Goal: Task Accomplishment & Management: Use online tool/utility

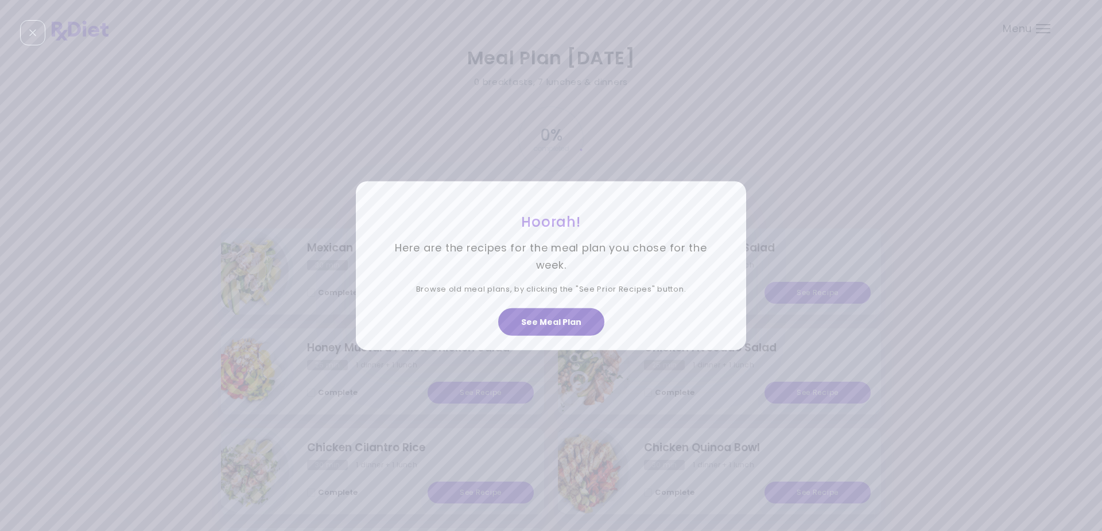
click at [555, 320] on button "See Meal Plan" at bounding box center [551, 322] width 106 height 28
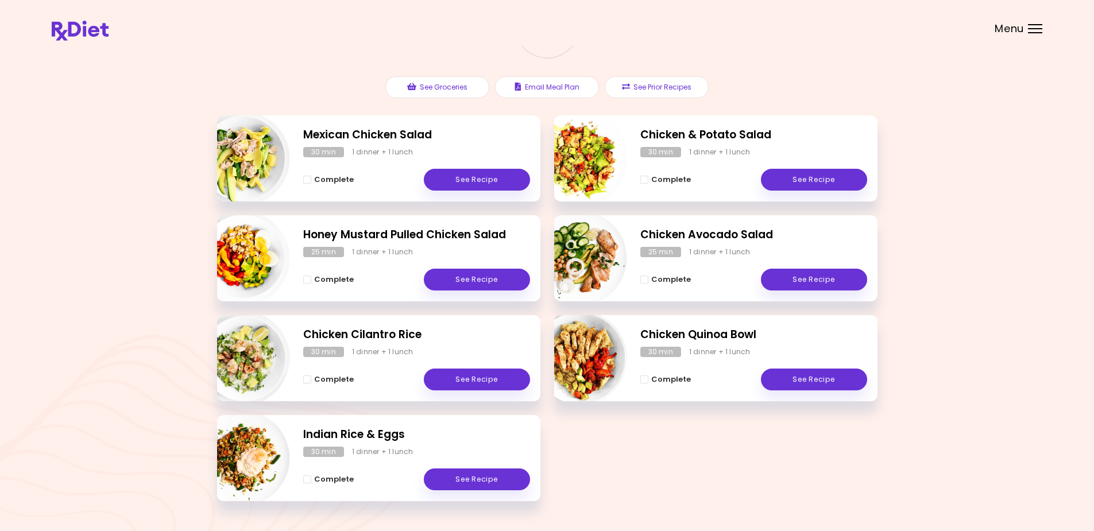
scroll to position [146, 0]
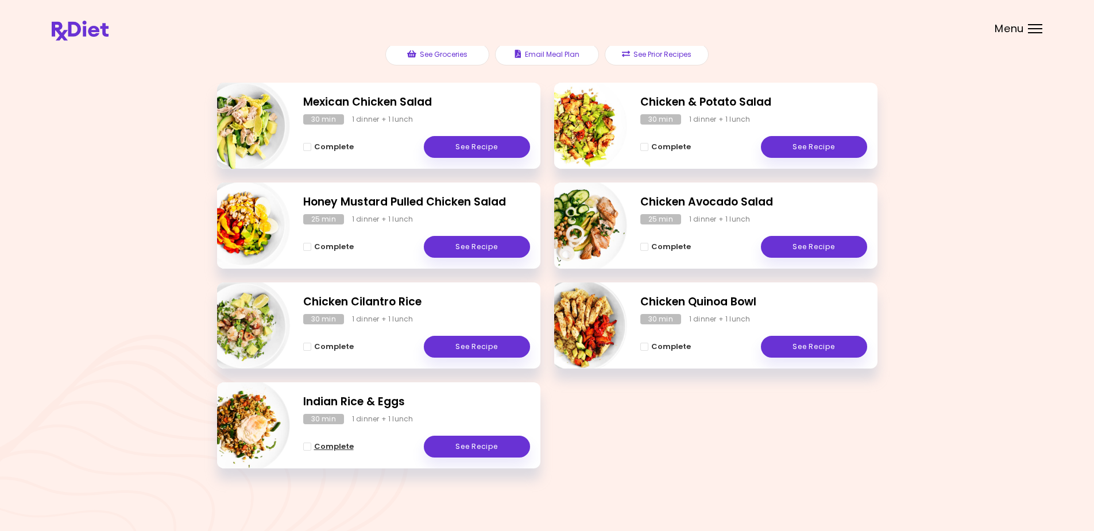
click at [325, 444] on span "Complete" at bounding box center [334, 446] width 40 height 9
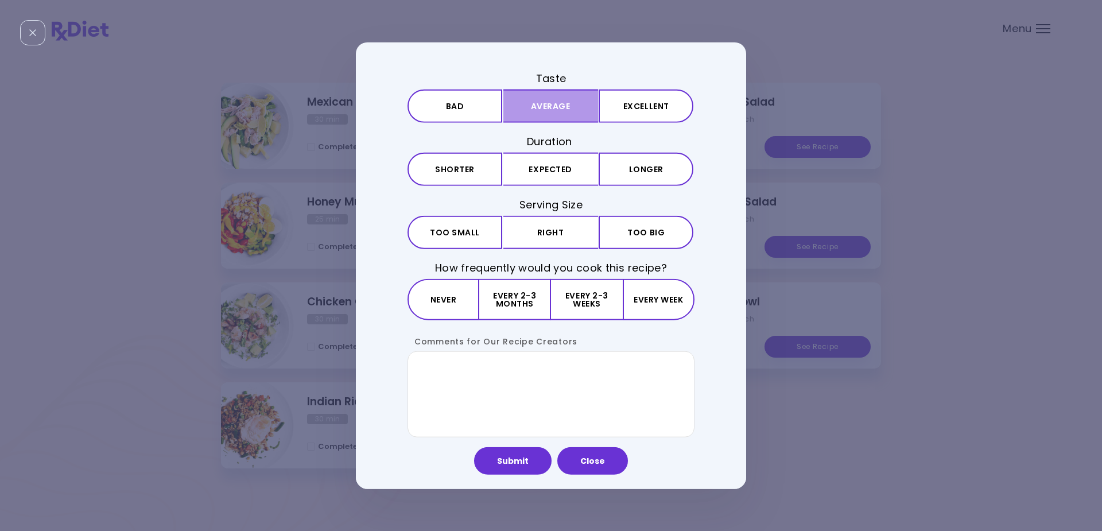
click at [555, 104] on button "Average" at bounding box center [550, 105] width 95 height 33
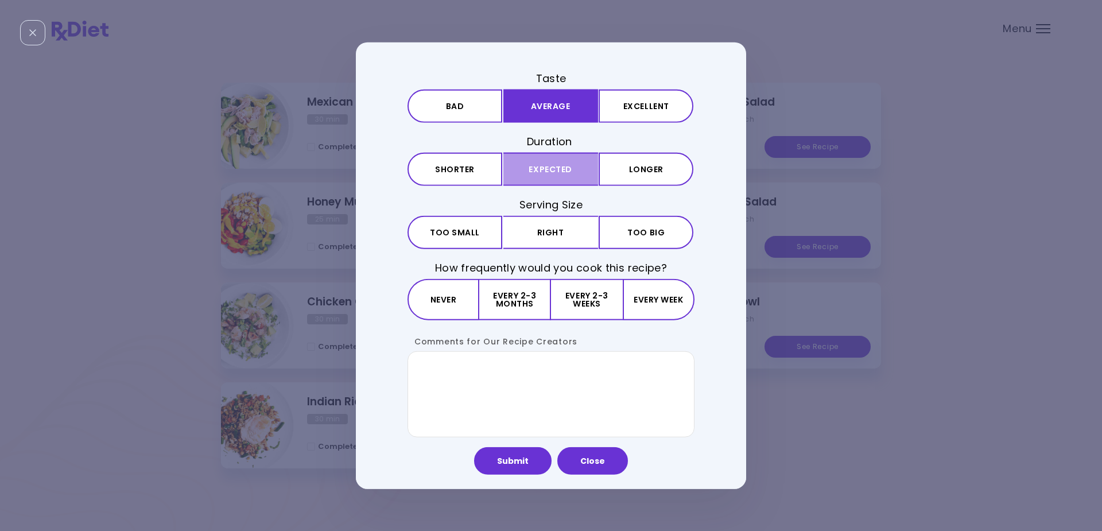
click at [553, 167] on button "Expected" at bounding box center [550, 169] width 95 height 33
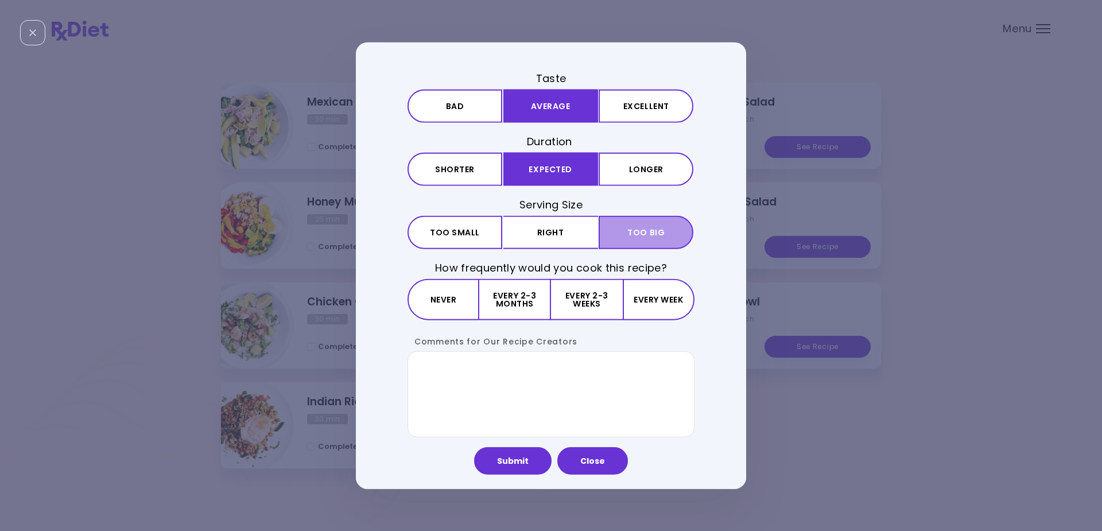
click at [649, 230] on span "Too big" at bounding box center [645, 232] width 37 height 8
click at [439, 299] on button "Never" at bounding box center [444, 299] width 72 height 41
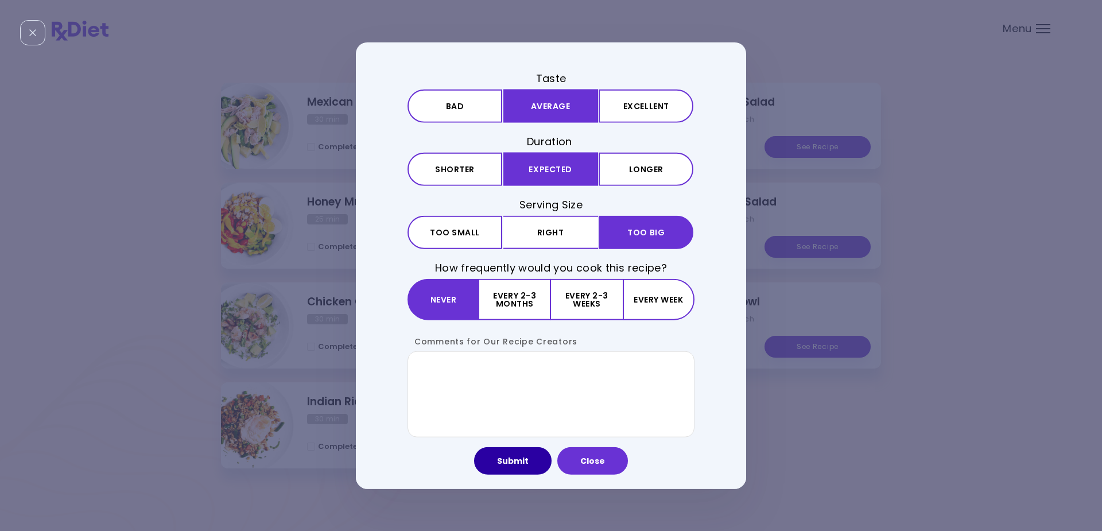
click at [513, 458] on button "Submit" at bounding box center [512, 461] width 77 height 28
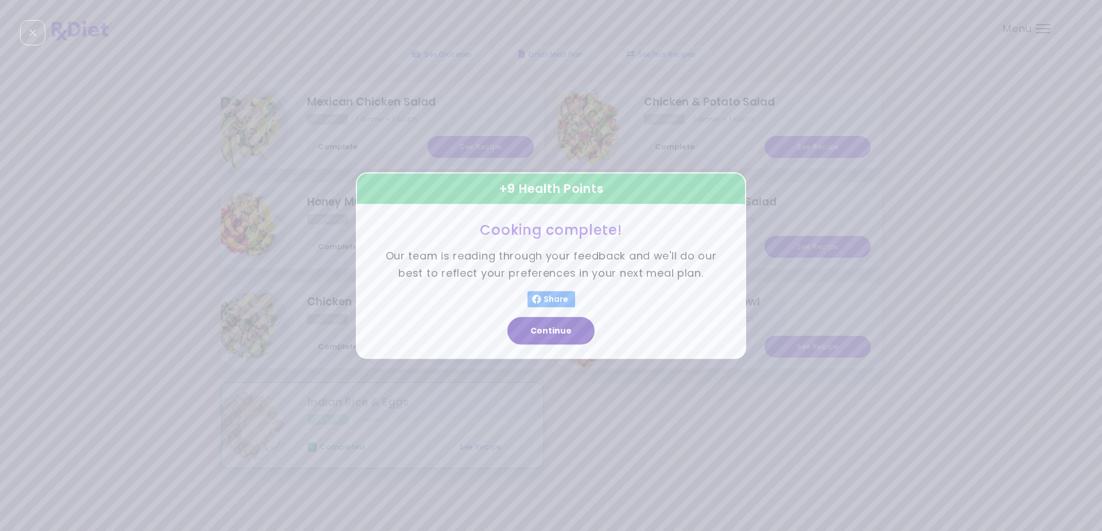
click at [542, 329] on button "Continue" at bounding box center [550, 331] width 87 height 28
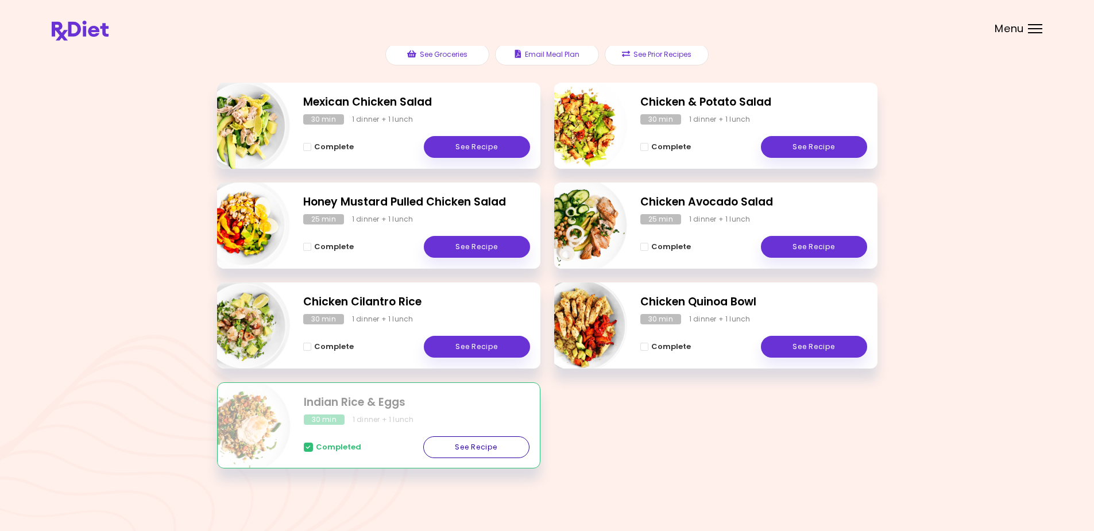
click at [474, 444] on link "See Recipe" at bounding box center [476, 447] width 106 height 22
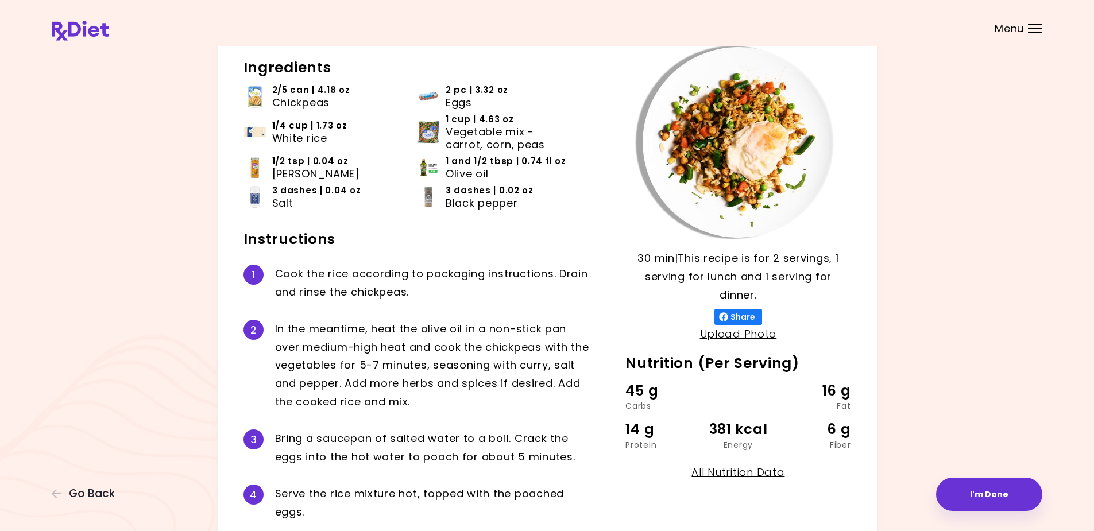
scroll to position [149, 0]
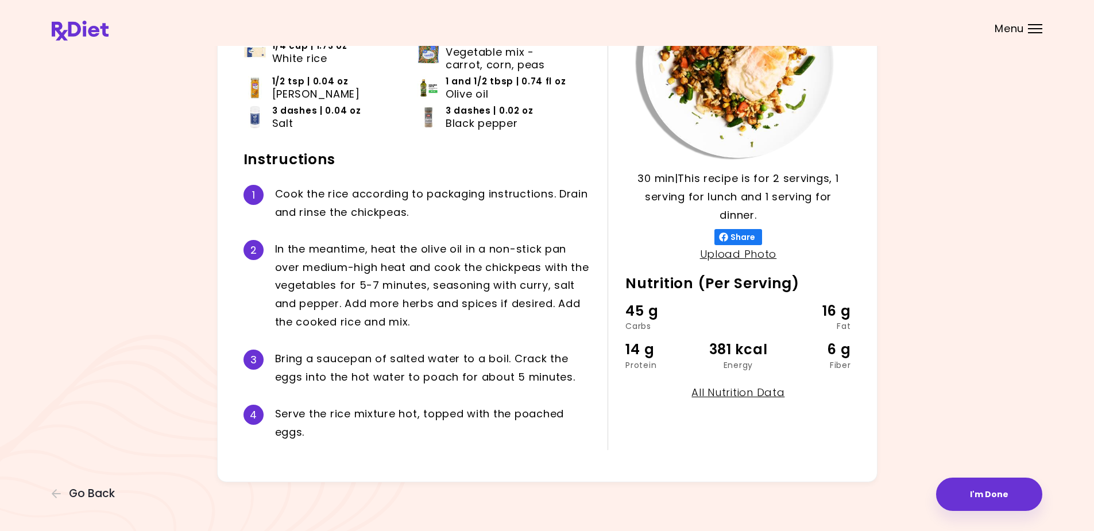
click at [1034, 26] on div "Menu" at bounding box center [1035, 28] width 14 height 9
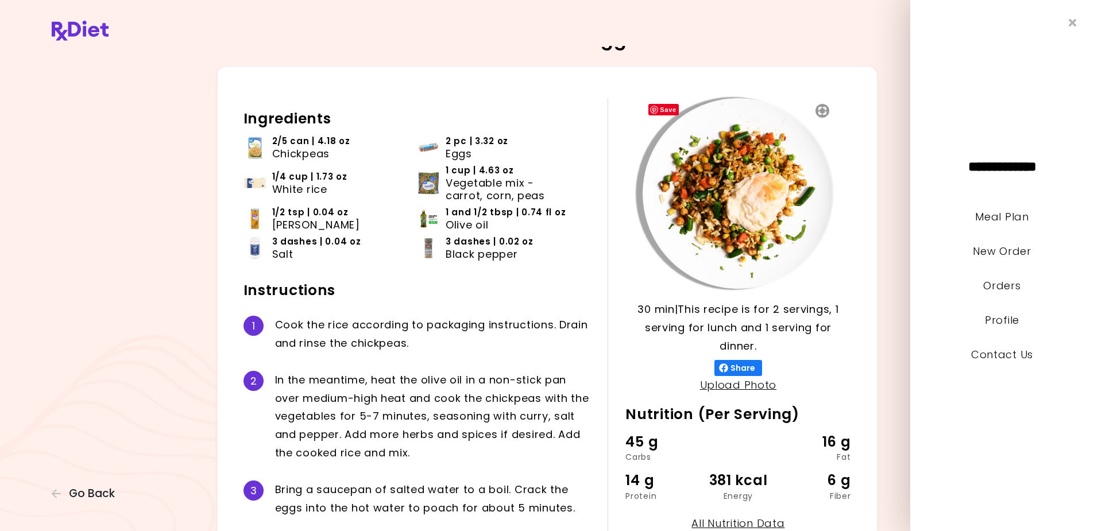
scroll to position [0, 0]
